Goal: Use online tool/utility: Use online tool/utility

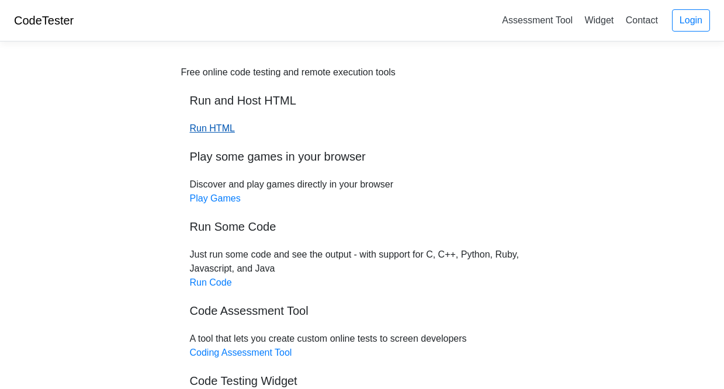
click at [214, 129] on link "Run HTML" at bounding box center [212, 128] width 45 height 10
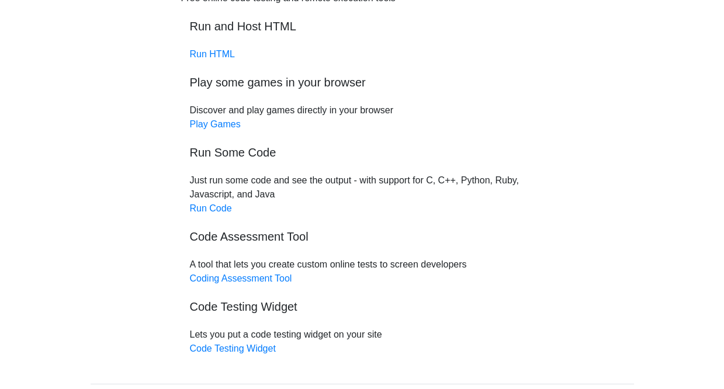
scroll to position [110, 0]
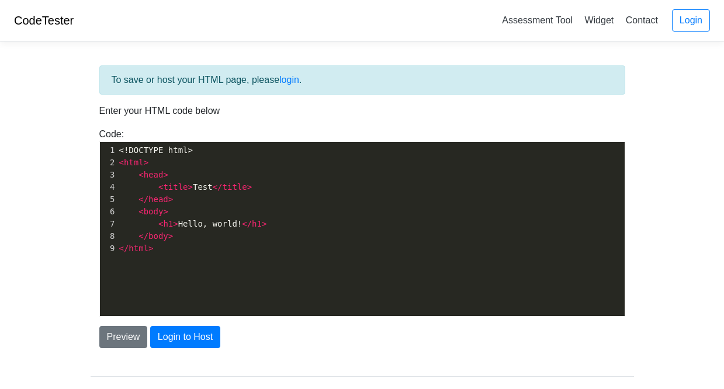
click at [207, 214] on pre "< body >" at bounding box center [371, 212] width 508 height 12
type textarea "<!DOCTYPE html> <html> <head> <title>Test</title> </head> <body> <h1>Hello, wor…"
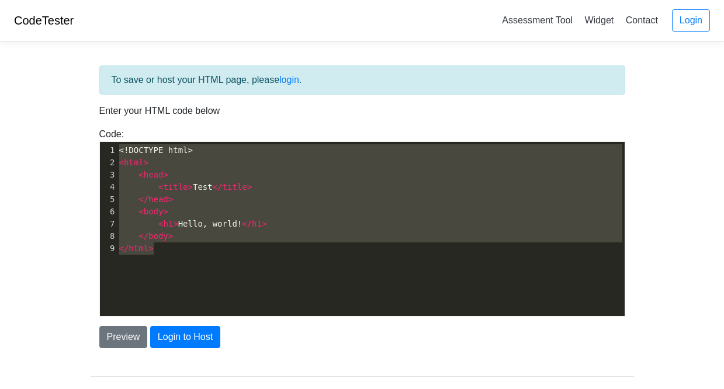
scroll to position [984, 0]
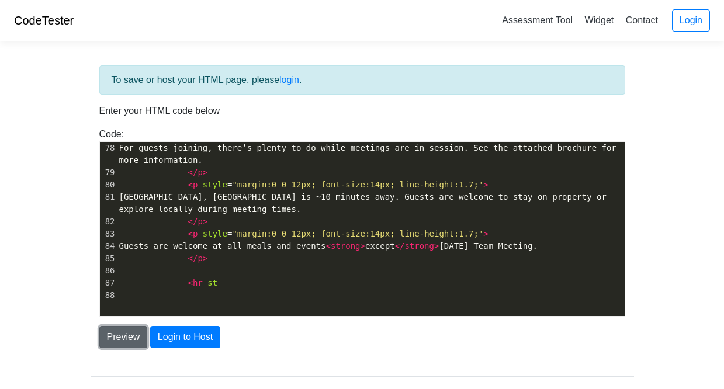
click at [131, 340] on button "Preview" at bounding box center [123, 337] width 48 height 22
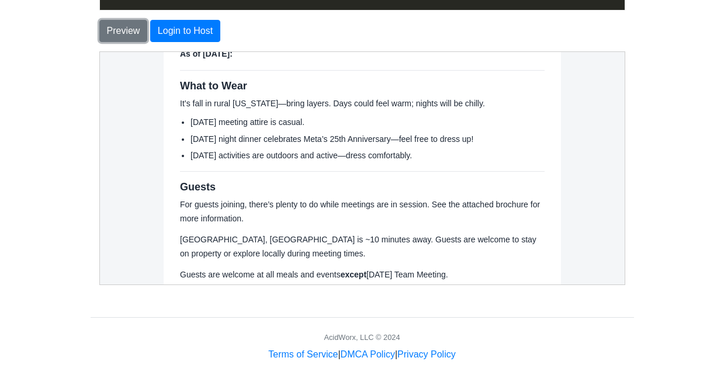
scroll to position [271, 0]
